Goal: Task Accomplishment & Management: Manage account settings

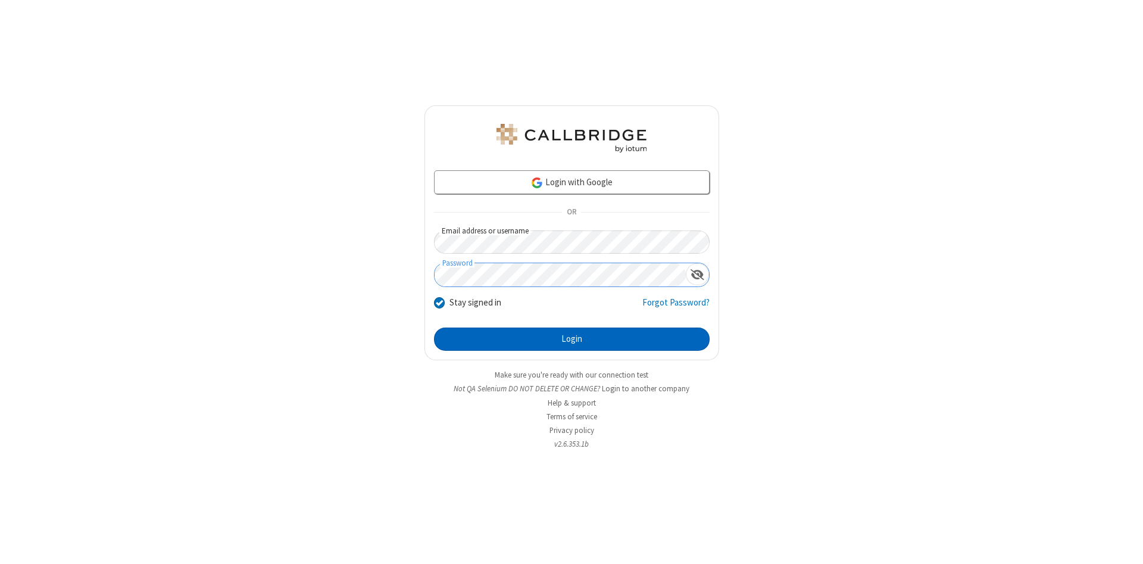
click at [572, 339] on button "Login" at bounding box center [572, 340] width 276 height 24
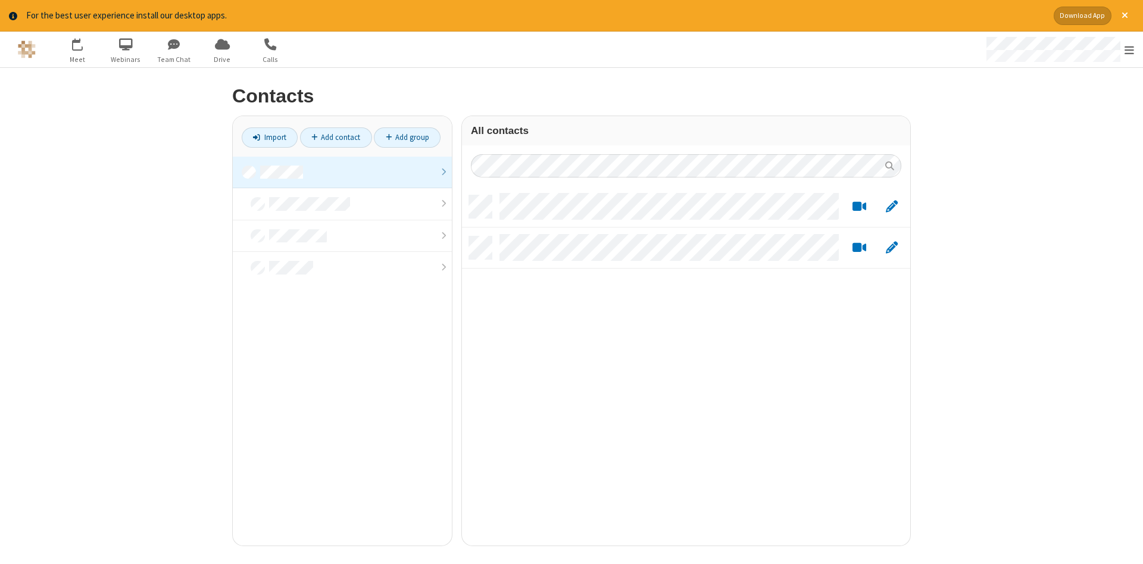
scroll to position [359, 448]
click at [342, 172] on link at bounding box center [342, 173] width 219 height 32
click at [336, 137] on link "Add contact" at bounding box center [336, 137] width 72 height 20
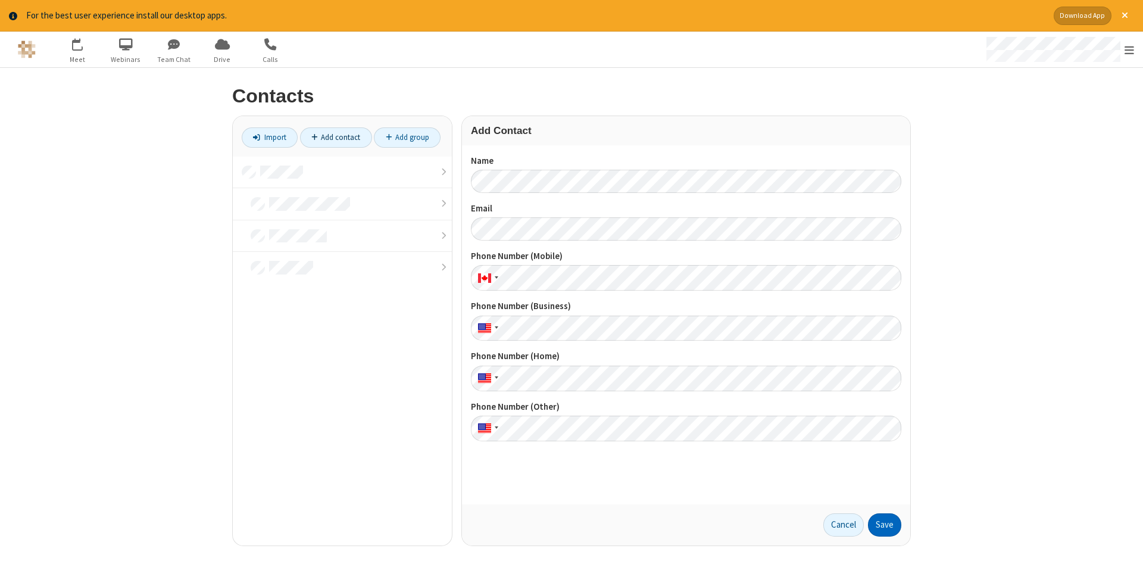
click at [885, 525] on button "Save" at bounding box center [884, 525] width 33 height 24
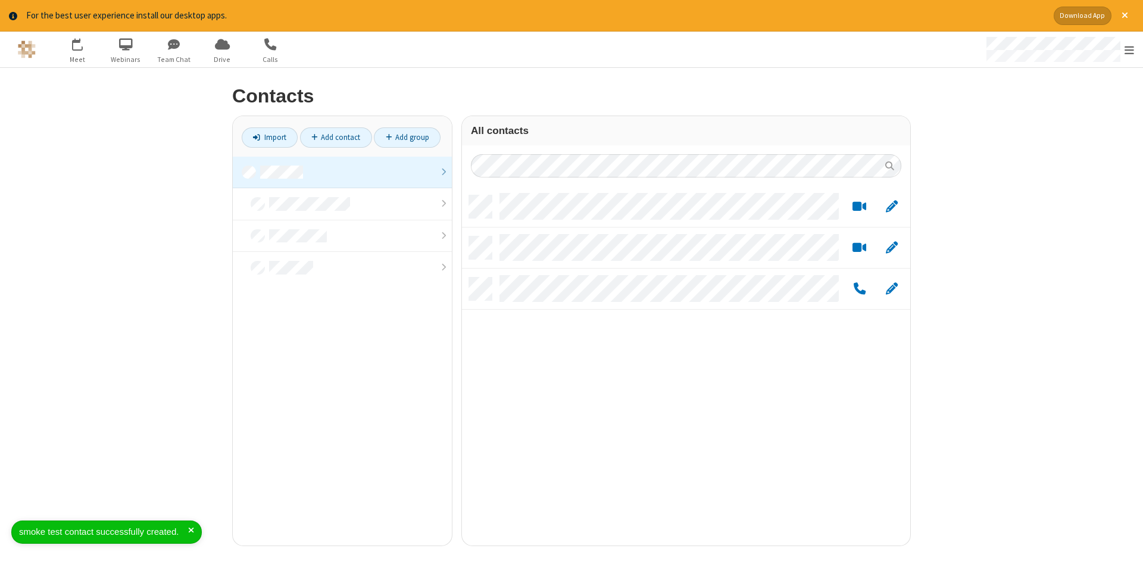
scroll to position [359, 448]
click at [336, 137] on link "Add contact" at bounding box center [336, 137] width 72 height 20
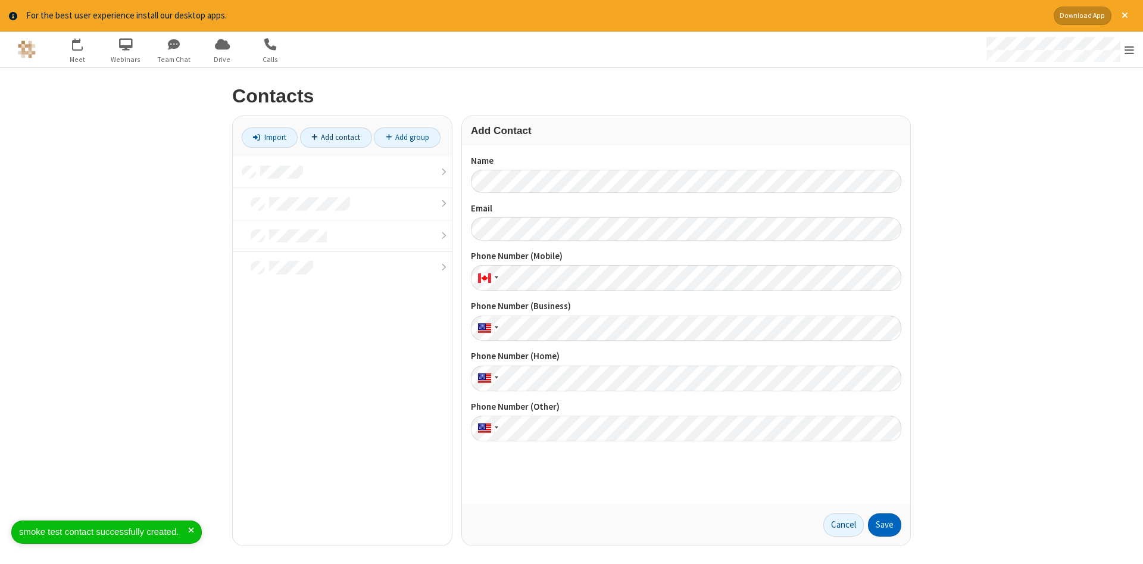
click at [885, 525] on button "Save" at bounding box center [884, 525] width 33 height 24
